Goal: Task Accomplishment & Management: Manage account settings

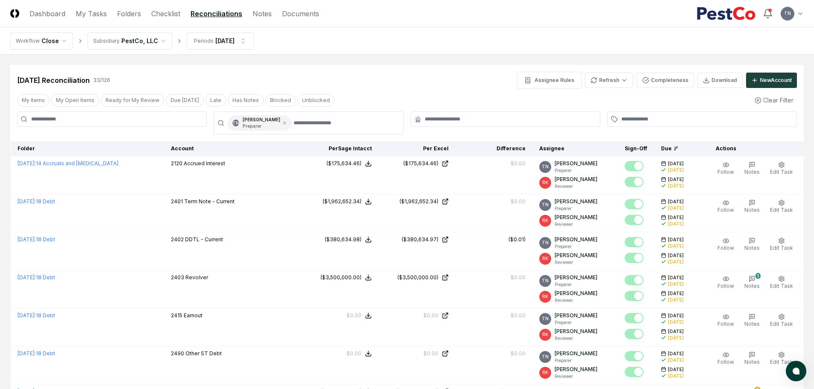
click at [109, 123] on input at bounding box center [112, 119] width 190 height 15
type input "*******"
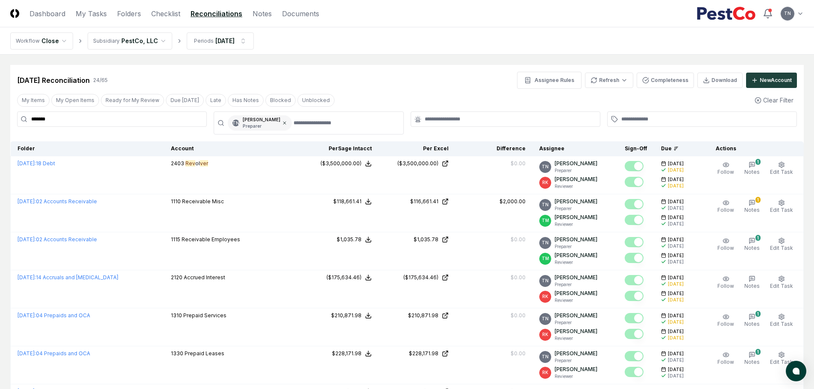
click at [282, 121] on icon at bounding box center [284, 123] width 5 height 5
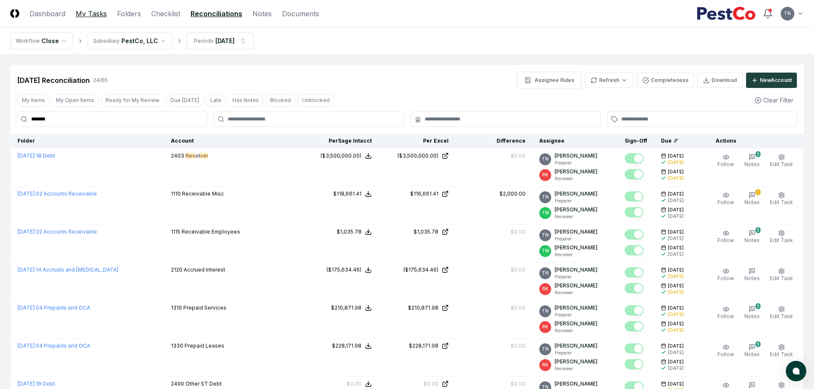
click at [95, 16] on link "My Tasks" at bounding box center [91, 14] width 31 height 10
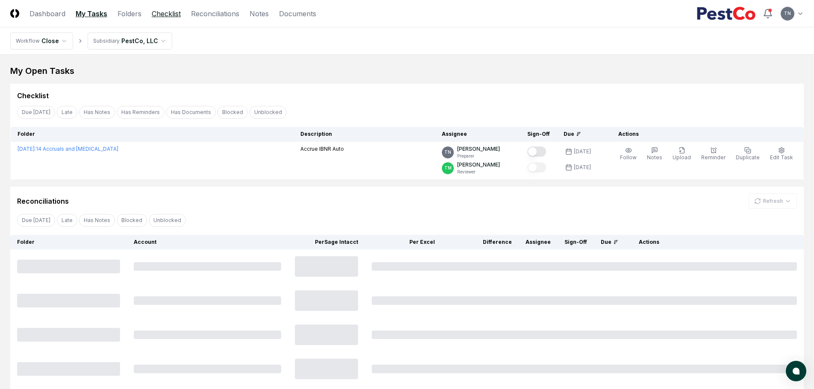
click at [165, 13] on link "Checklist" at bounding box center [166, 14] width 29 height 10
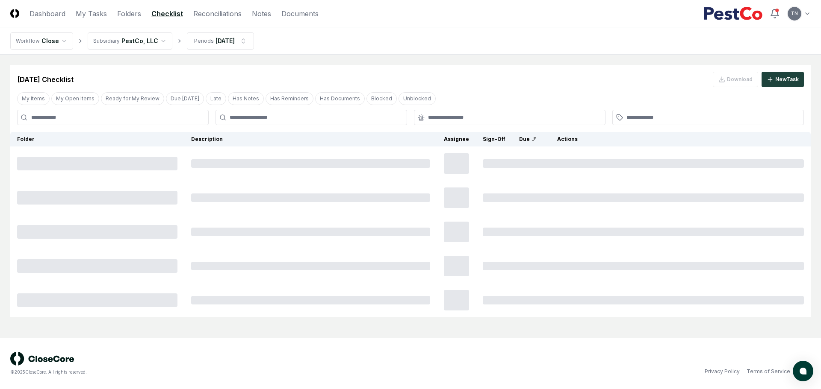
click at [63, 123] on input at bounding box center [113, 117] width 192 height 15
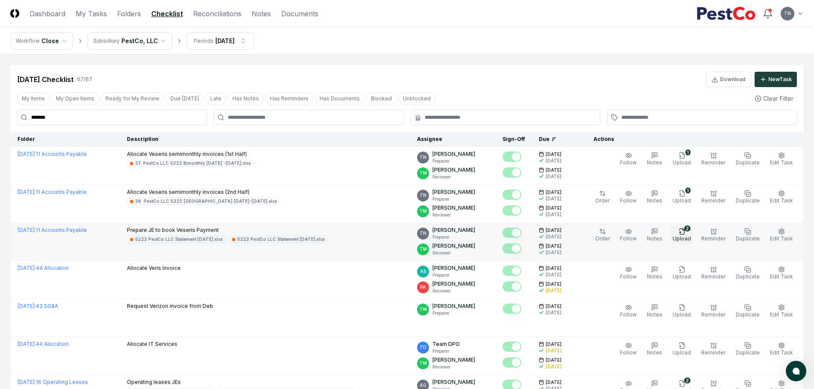
type input "*******"
click at [685, 230] on icon "button" at bounding box center [682, 231] width 7 height 7
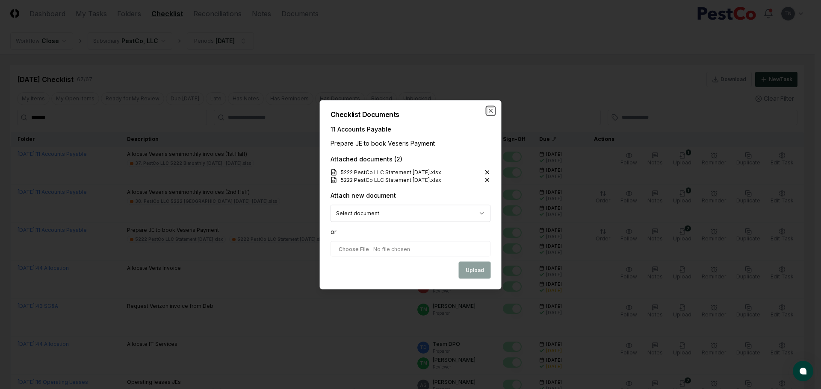
click at [488, 113] on icon "button" at bounding box center [490, 110] width 7 height 7
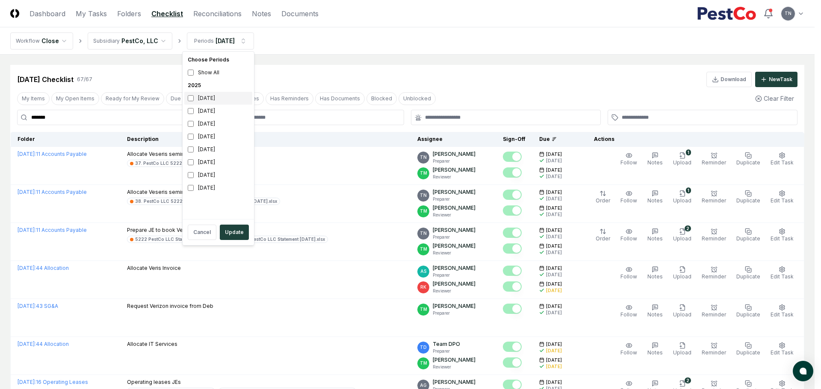
click at [200, 99] on div "[DATE]" at bounding box center [218, 98] width 68 height 13
click at [195, 111] on div "[DATE]" at bounding box center [218, 111] width 68 height 13
click at [234, 231] on button "Update" at bounding box center [234, 232] width 29 height 15
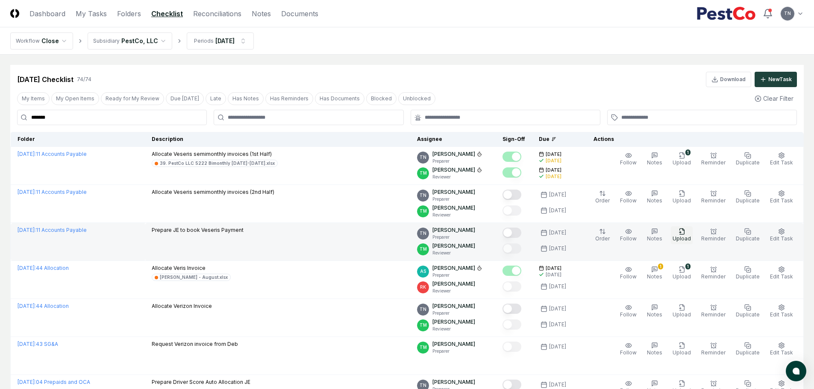
click at [691, 234] on button "Upload" at bounding box center [682, 236] width 22 height 18
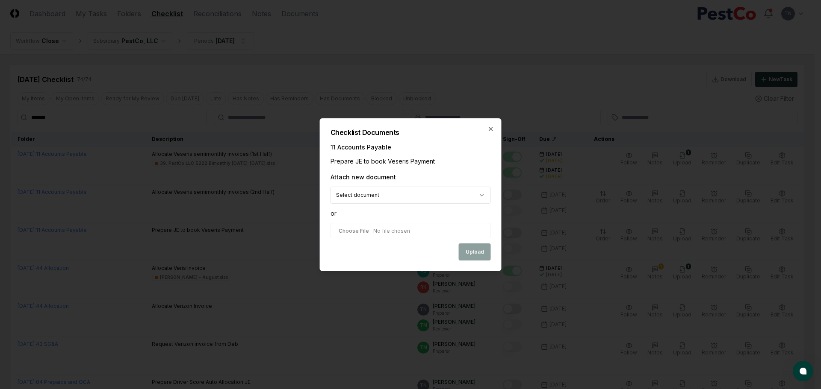
type input "**********"
click at [477, 246] on button "Upload" at bounding box center [475, 252] width 32 height 17
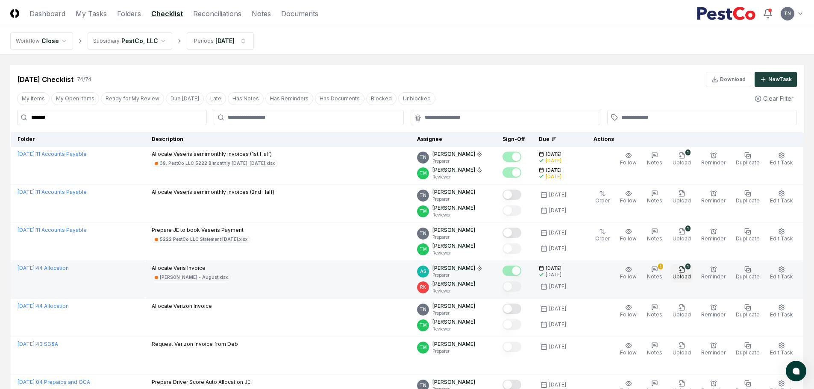
click at [681, 271] on icon "button" at bounding box center [681, 271] width 2 height 0
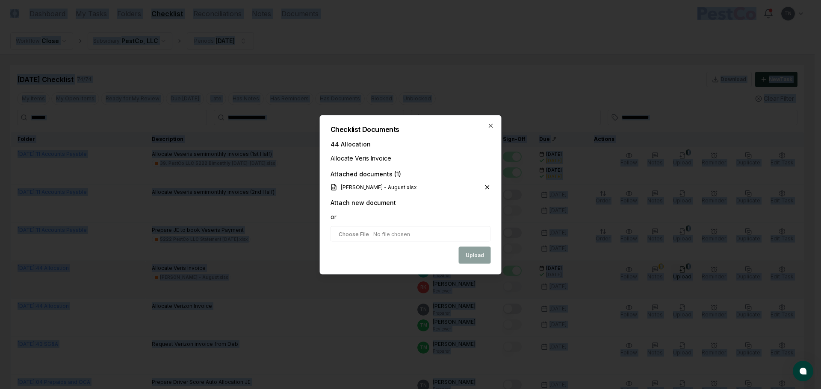
click at [685, 271] on div at bounding box center [410, 194] width 821 height 389
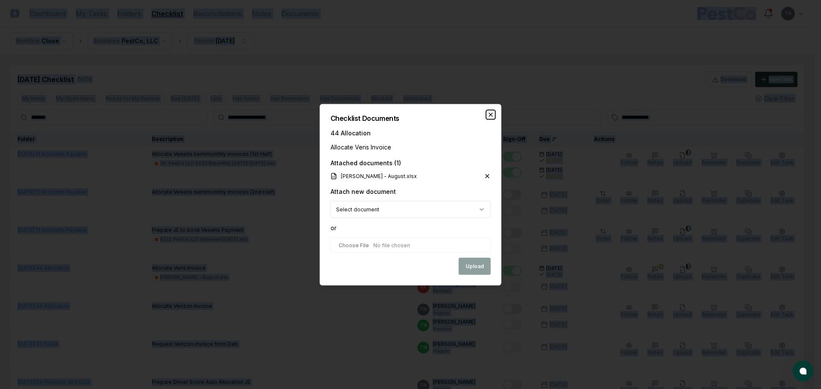
click at [490, 117] on icon "button" at bounding box center [490, 114] width 7 height 7
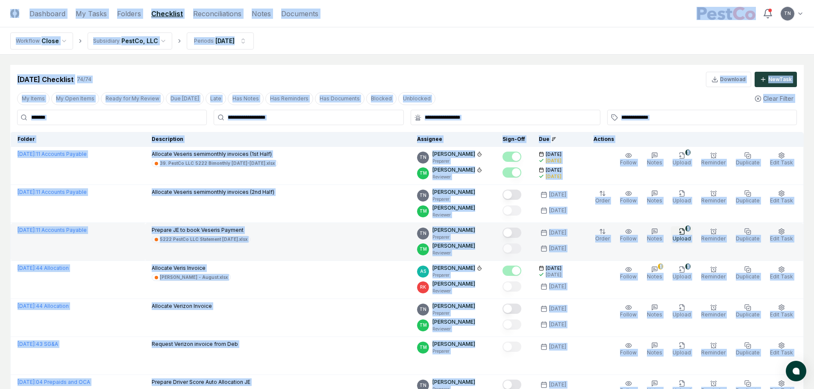
click at [682, 232] on button "1 Upload" at bounding box center [682, 236] width 22 height 18
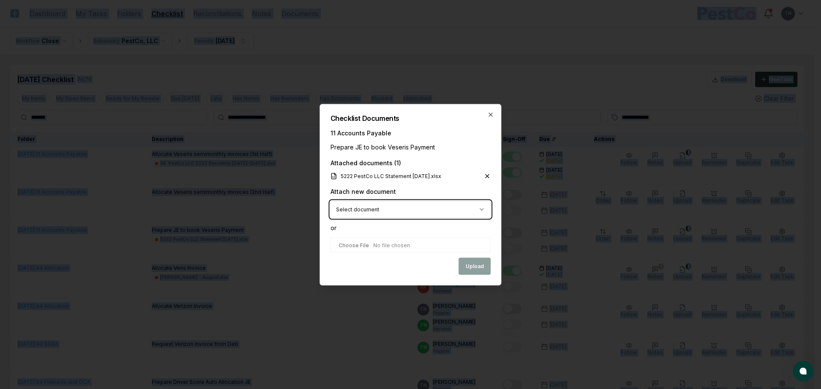
type input "**********"
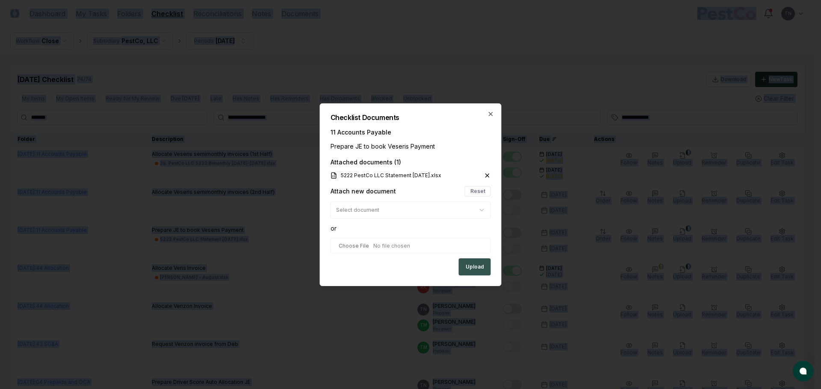
click at [467, 266] on button "Upload" at bounding box center [475, 267] width 32 height 17
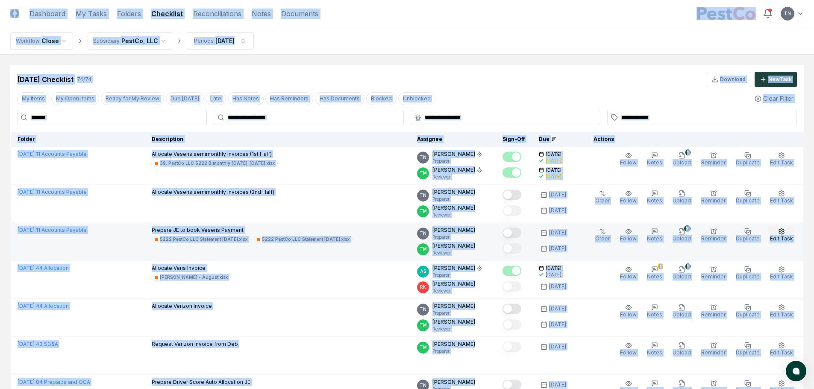
click at [781, 235] on icon "button" at bounding box center [781, 231] width 7 height 7
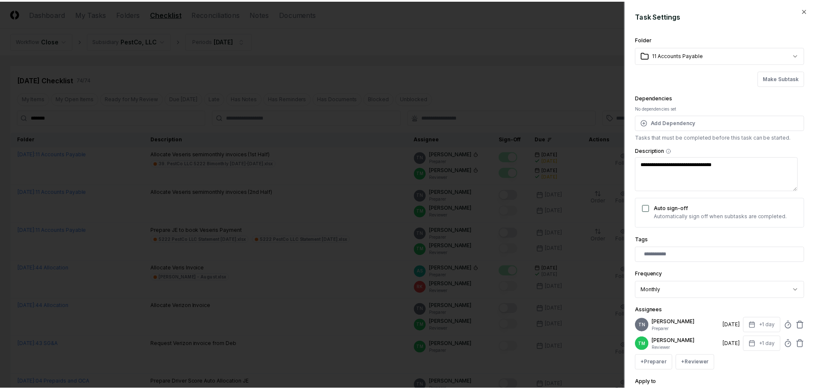
scroll to position [75, 0]
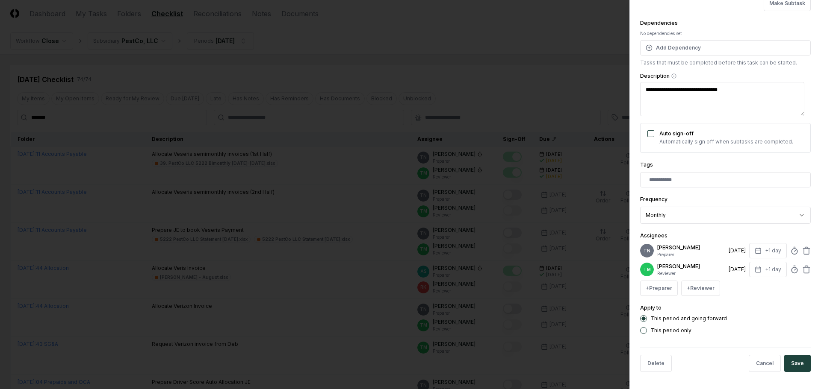
type textarea "*"
click at [791, 254] on circle at bounding box center [794, 252] width 6 height 6
type input "*"
type textarea "*"
type input "******"
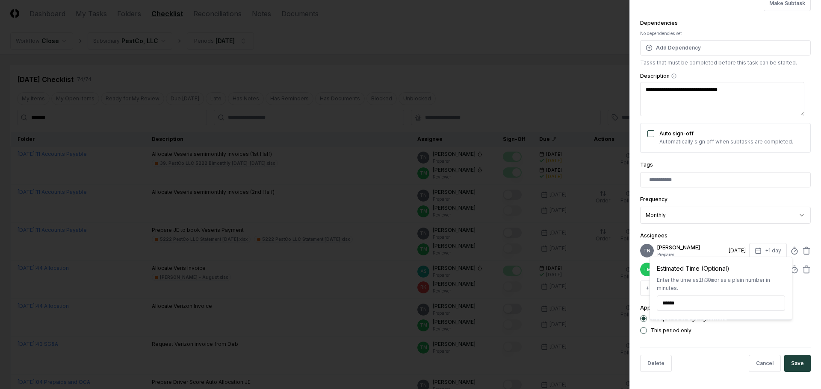
click at [789, 360] on button "Save" at bounding box center [797, 363] width 27 height 17
type textarea "*"
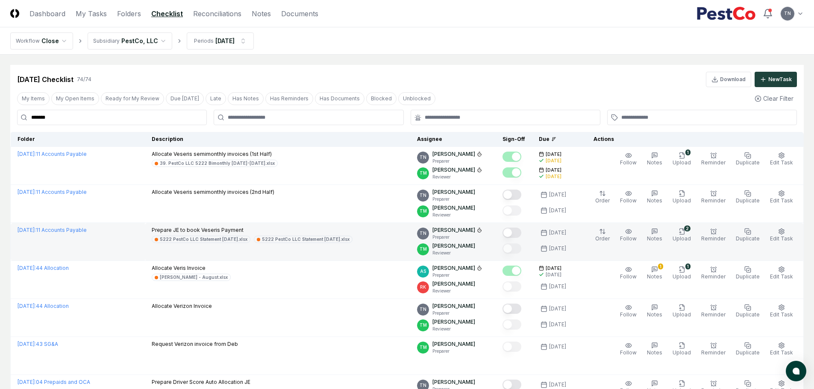
click at [515, 232] on button "Mark complete" at bounding box center [512, 233] width 19 height 10
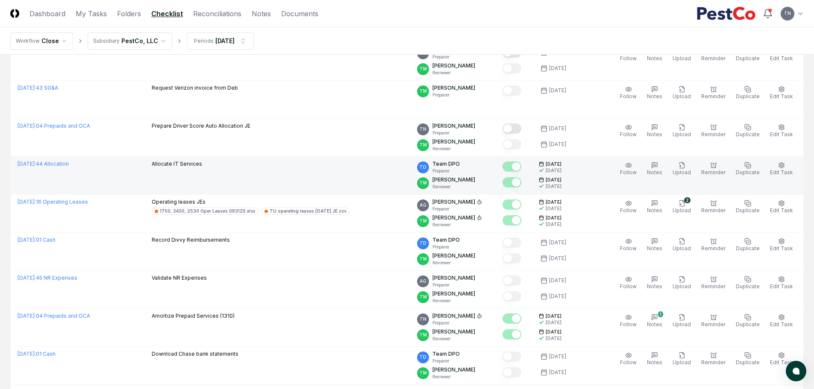
scroll to position [299, 0]
